Goal: Task Accomplishment & Management: Manage account settings

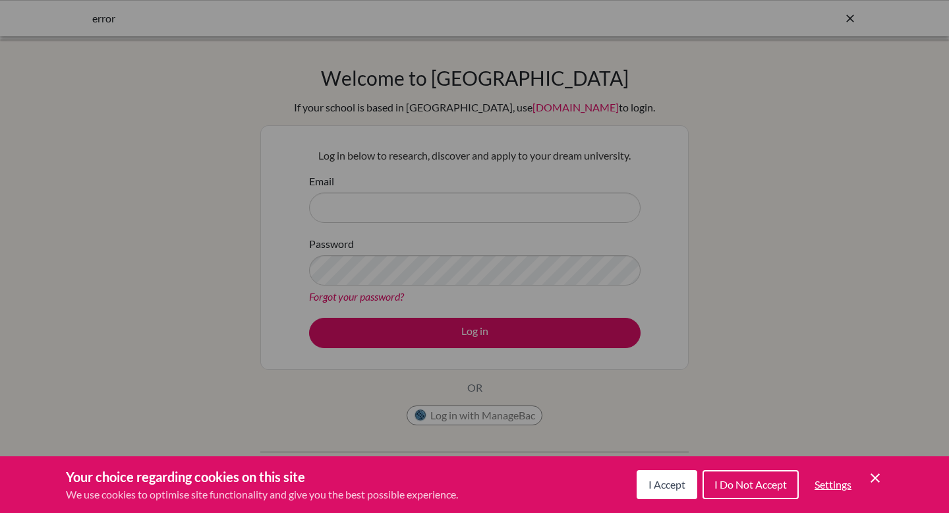
click at [675, 478] on span "I Accept" at bounding box center [666, 484] width 37 height 13
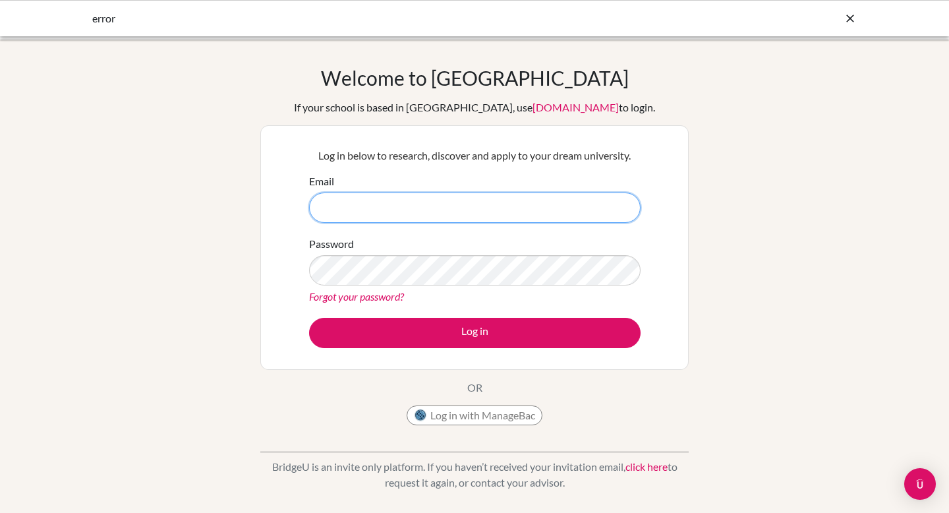
click at [467, 213] on input "Email" at bounding box center [474, 207] width 331 height 30
type input "[EMAIL_ADDRESS][DOMAIN_NAME]"
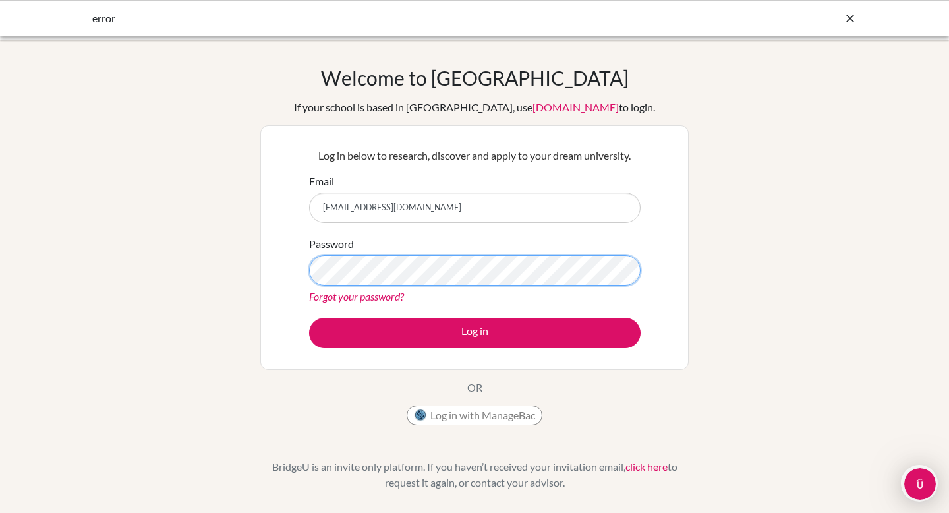
click at [309, 318] on button "Log in" at bounding box center [474, 333] width 331 height 30
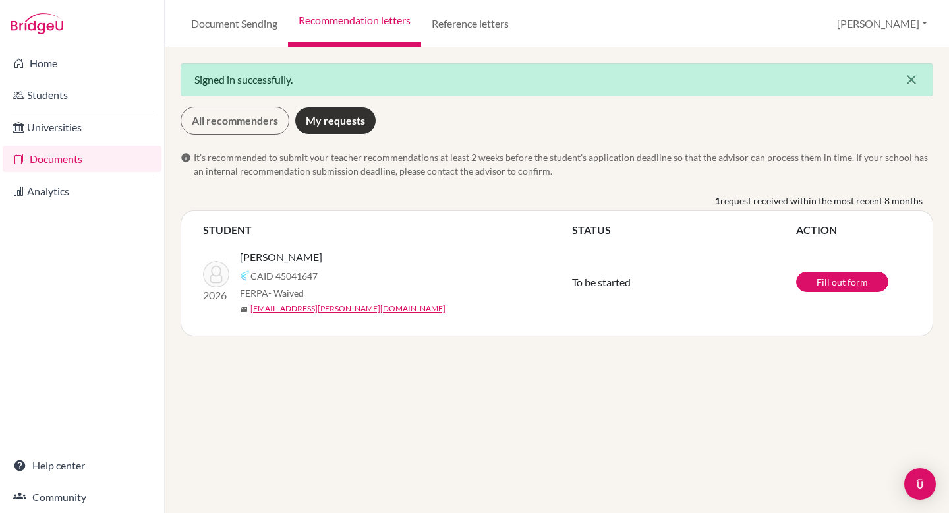
click at [913, 75] on icon "close" at bounding box center [911, 80] width 16 height 16
